Goal: Task Accomplishment & Management: Manage account settings

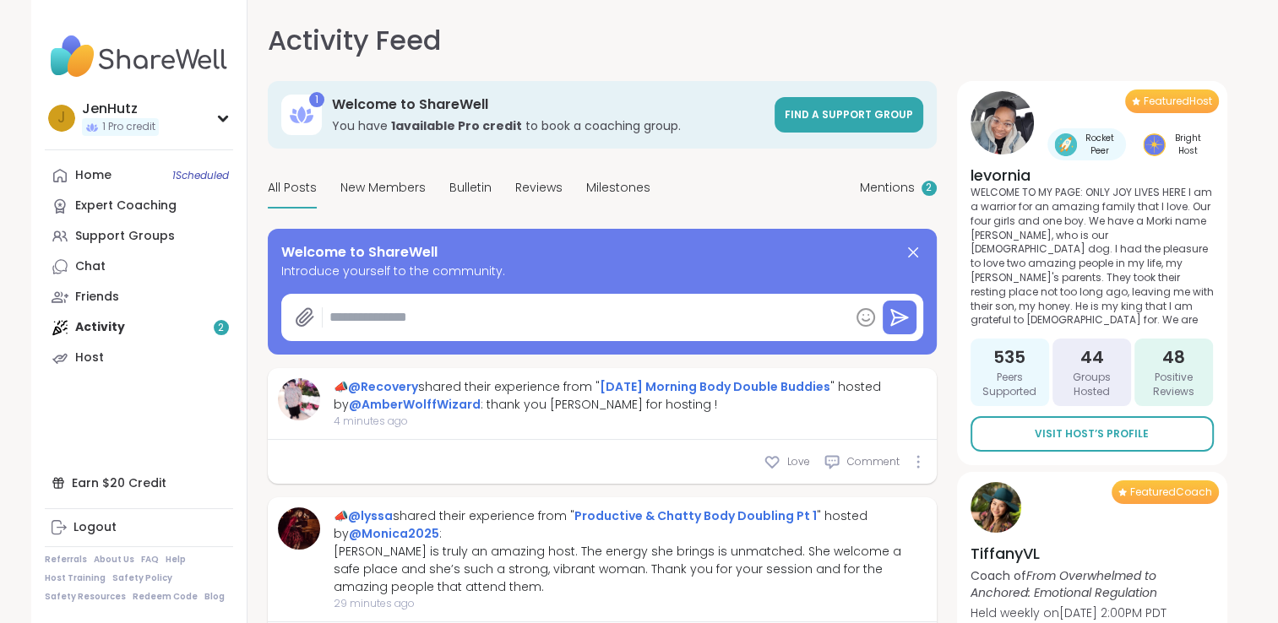
type textarea "*"
click at [108, 330] on div "Home 1 Scheduled Expert Coaching Support Groups Chat Friends Activity 2 Host" at bounding box center [139, 266] width 188 height 213
click at [101, 320] on div "Home 1 Scheduled Expert Coaching Support Groups Chat Friends Activity 2 Host" at bounding box center [139, 266] width 188 height 213
click at [209, 173] on span "1 Scheduled" at bounding box center [200, 176] width 57 height 14
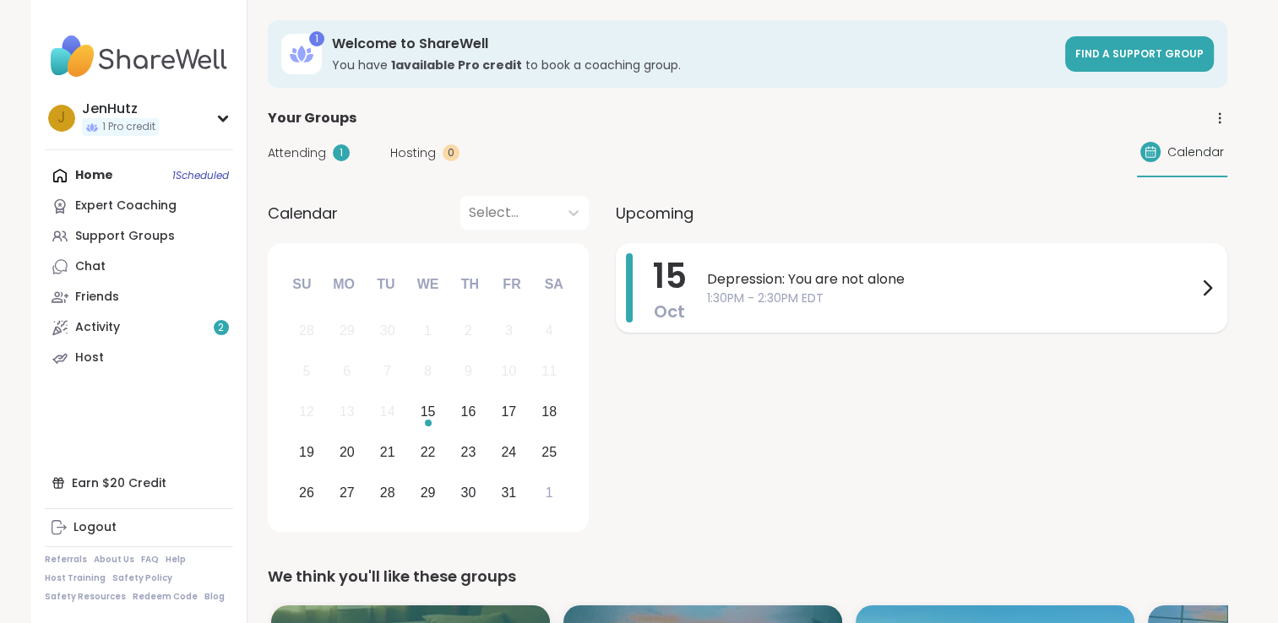
click at [1131, 290] on span "1:30PM - 2:30PM EDT" at bounding box center [952, 299] width 490 height 18
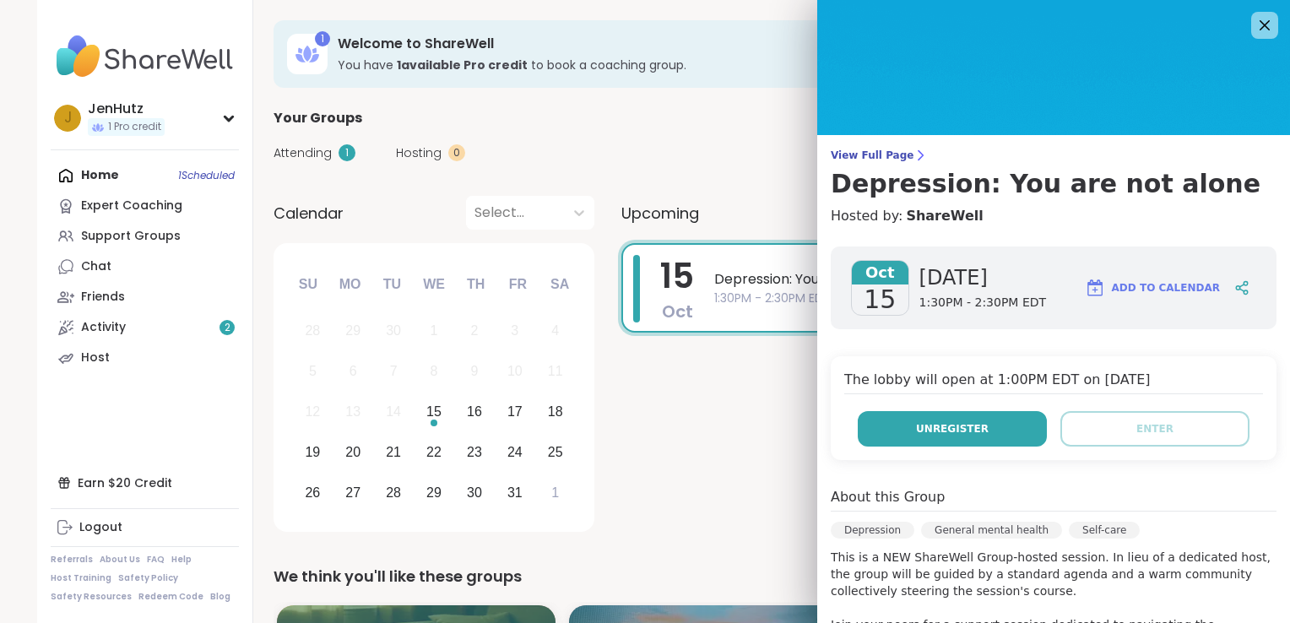
click at [963, 423] on span "Unregister" at bounding box center [952, 428] width 73 height 15
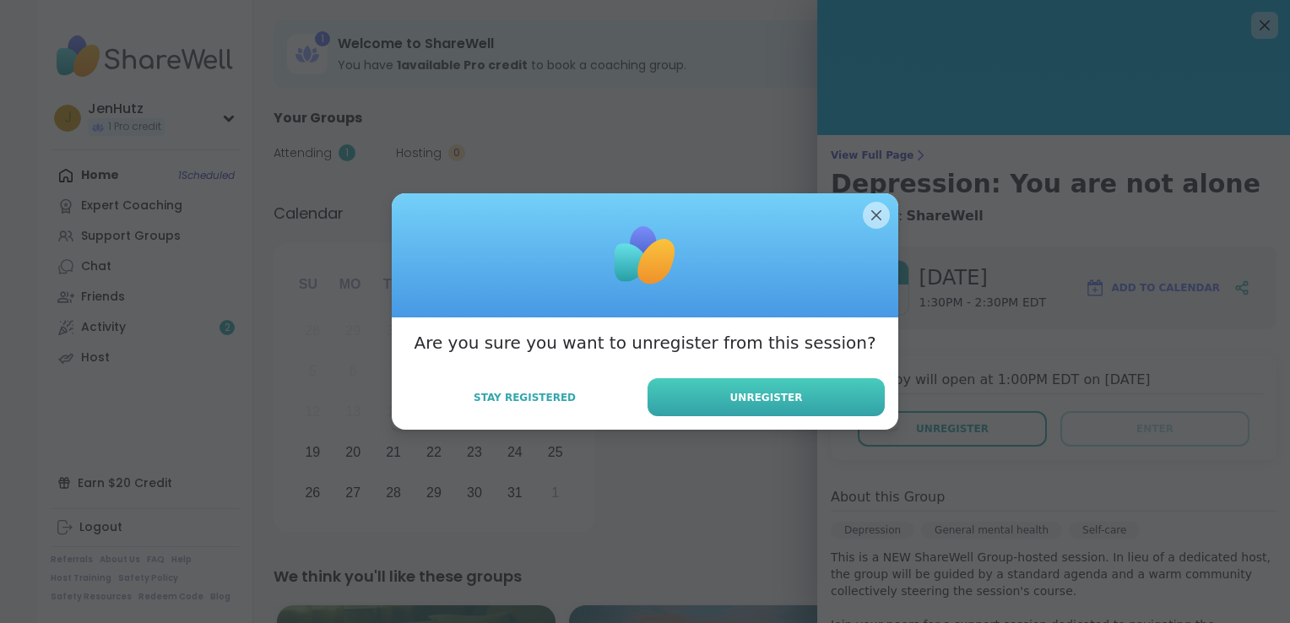
click at [721, 415] on button "Unregister" at bounding box center [766, 397] width 237 height 38
